Goal: Task Accomplishment & Management: Manage account settings

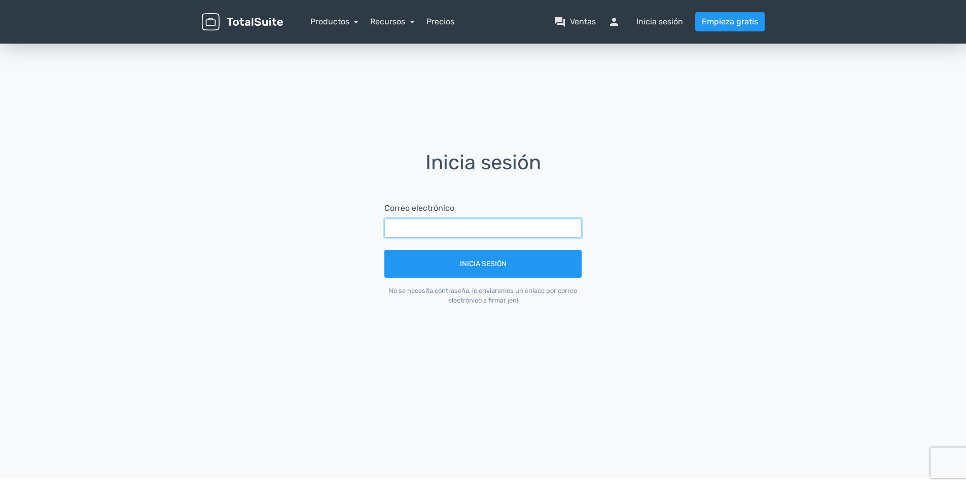
click at [401, 227] on input "text" at bounding box center [483, 228] width 197 height 19
type input "mileidysbp73@gmail.com"
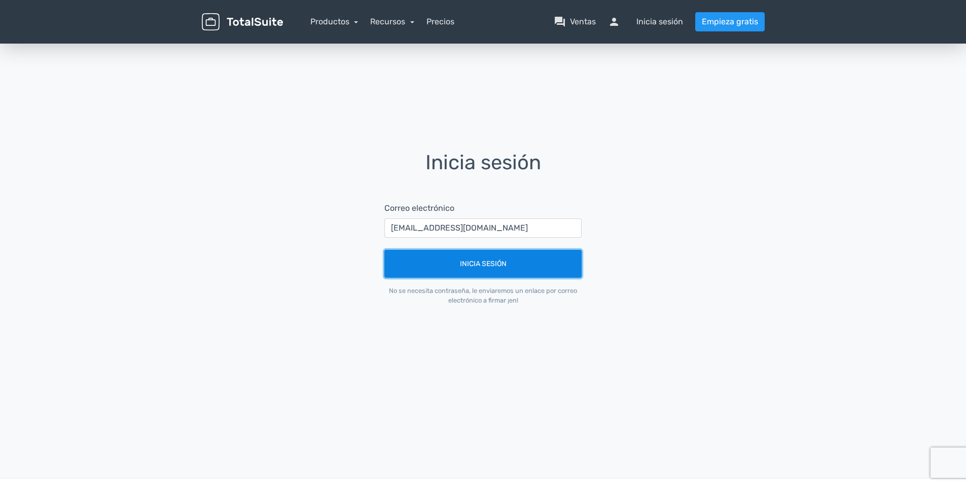
click at [443, 258] on button "Inicia sesión" at bounding box center [483, 264] width 197 height 28
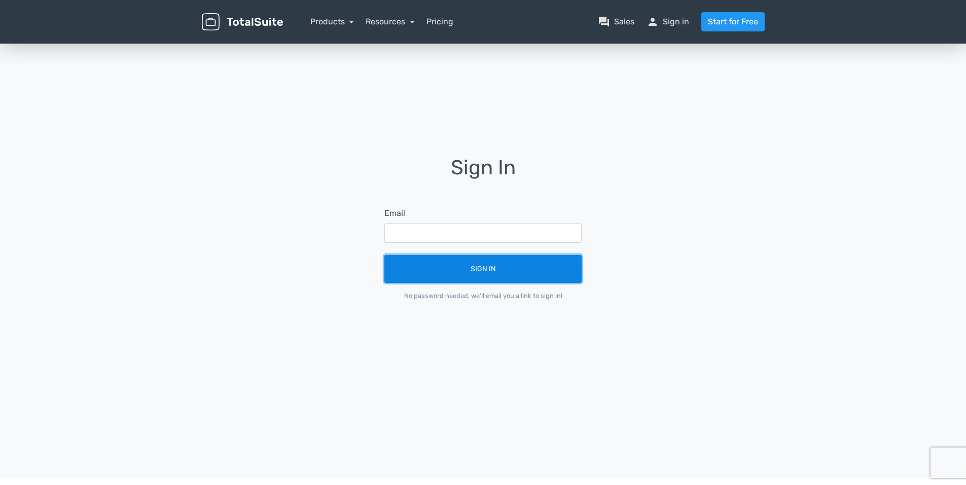
click at [479, 265] on button "Sign In" at bounding box center [483, 269] width 197 height 28
